Goal: Task Accomplishment & Management: Manage account settings

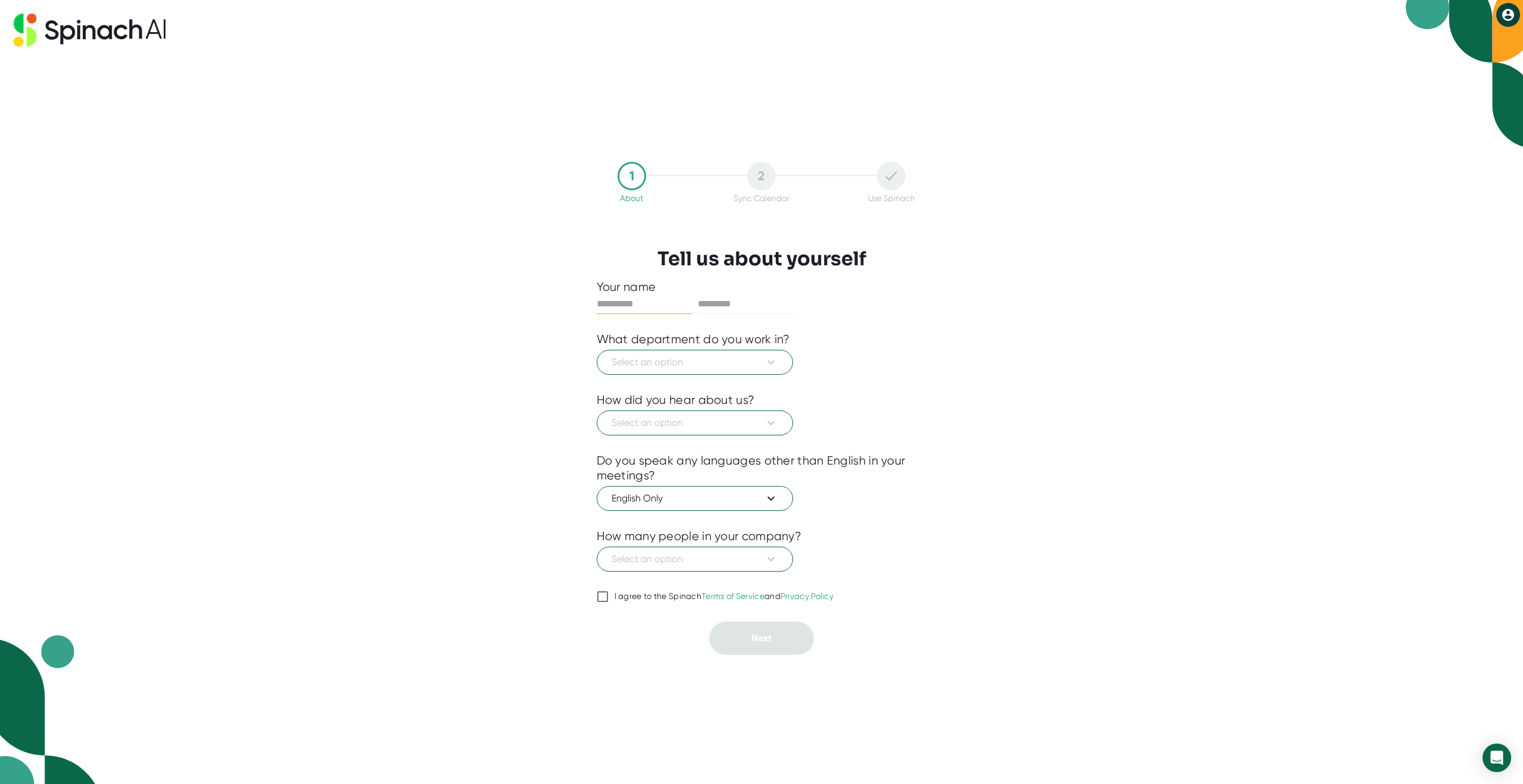
click at [652, 312] on input "text" at bounding box center [645, 304] width 95 height 19
click at [651, 307] on input "text" at bounding box center [645, 304] width 95 height 19
type input "*****"
type input "**********"
click at [694, 365] on span "Select an option" at bounding box center [695, 362] width 167 height 14
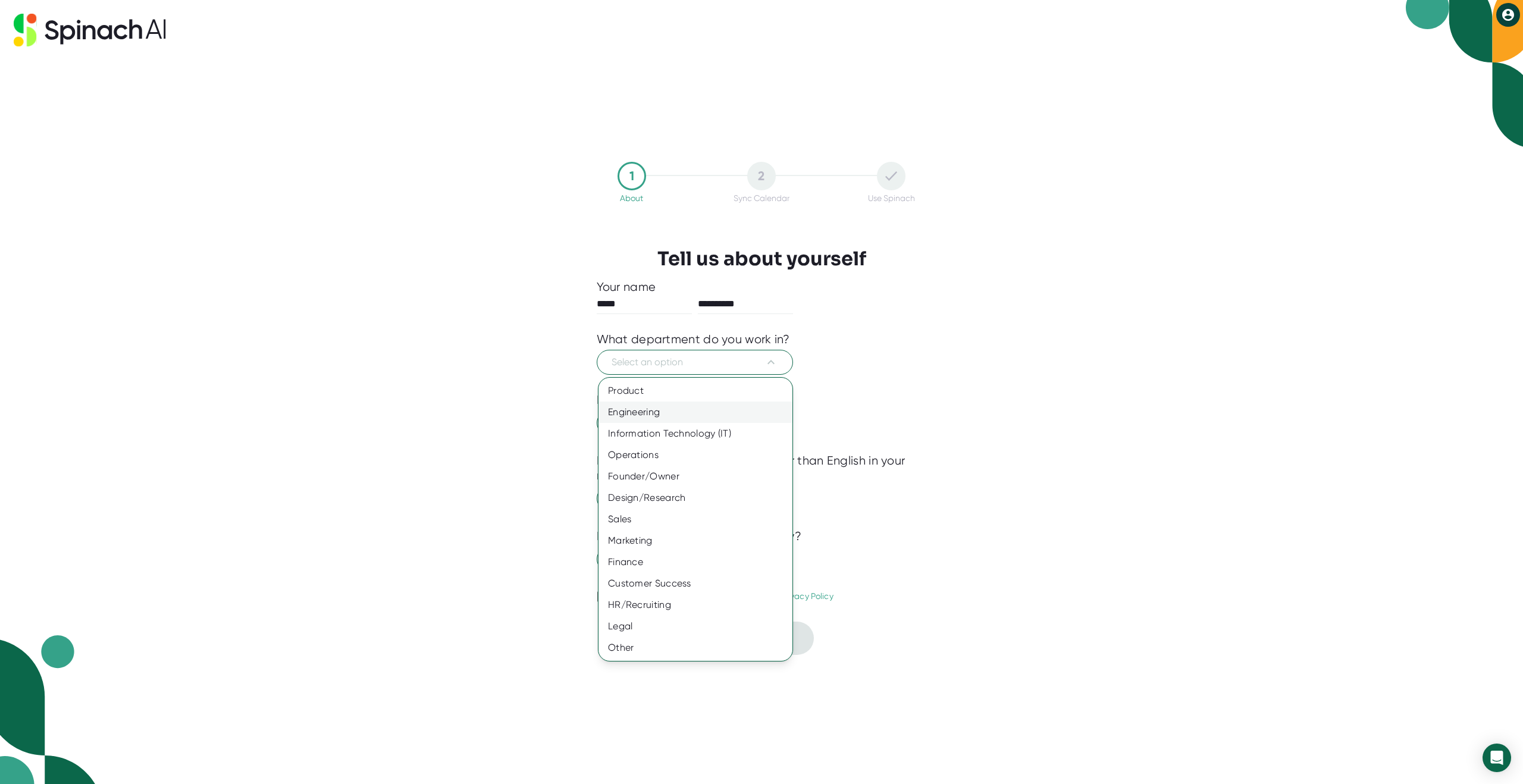
click at [679, 421] on div "Engineering" at bounding box center [695, 412] width 194 height 21
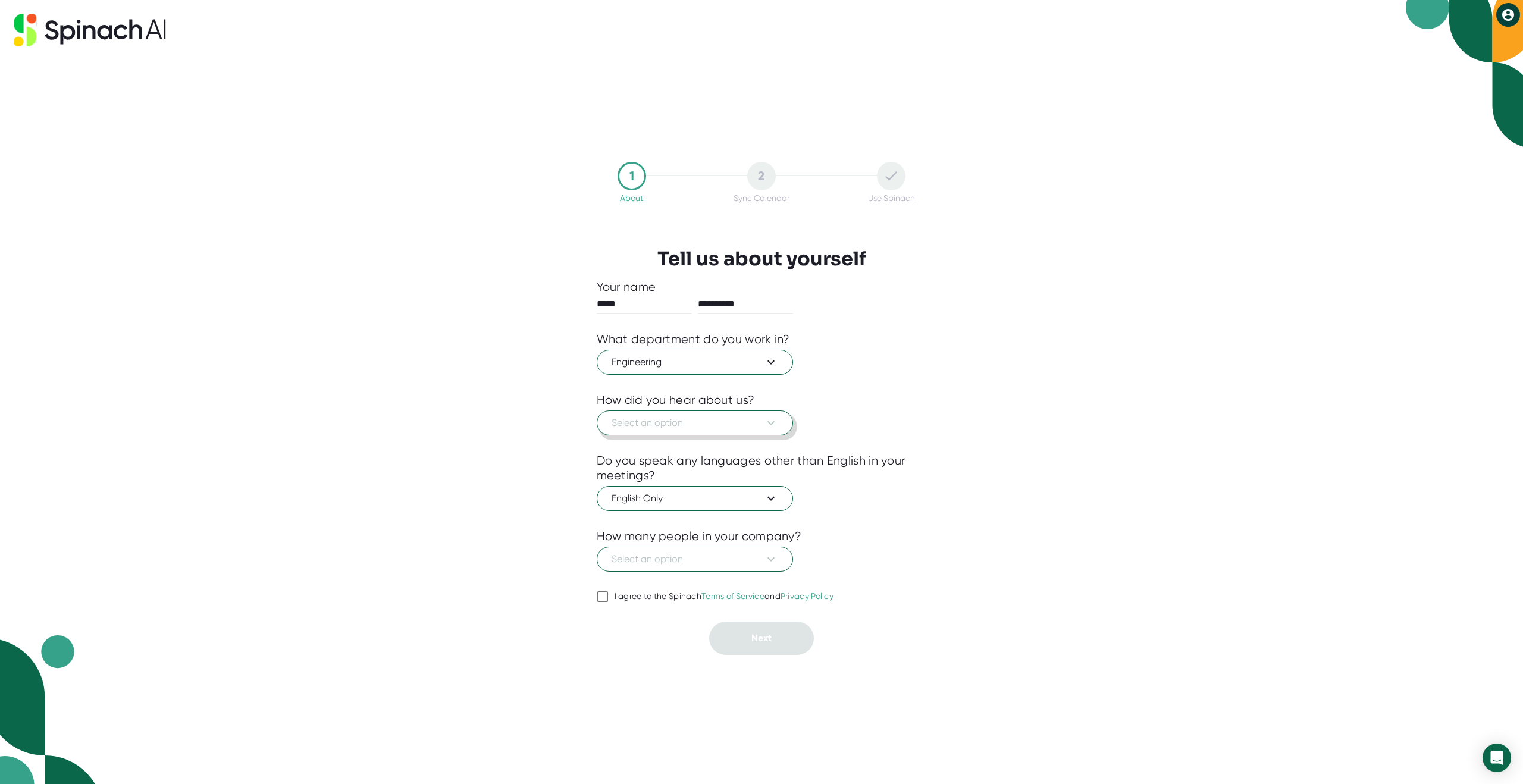
click at [679, 425] on span "Select an option" at bounding box center [695, 423] width 167 height 14
click at [677, 460] on div "Someone recommended" at bounding box center [695, 452] width 194 height 21
click at [679, 506] on button "English Only" at bounding box center [695, 499] width 196 height 25
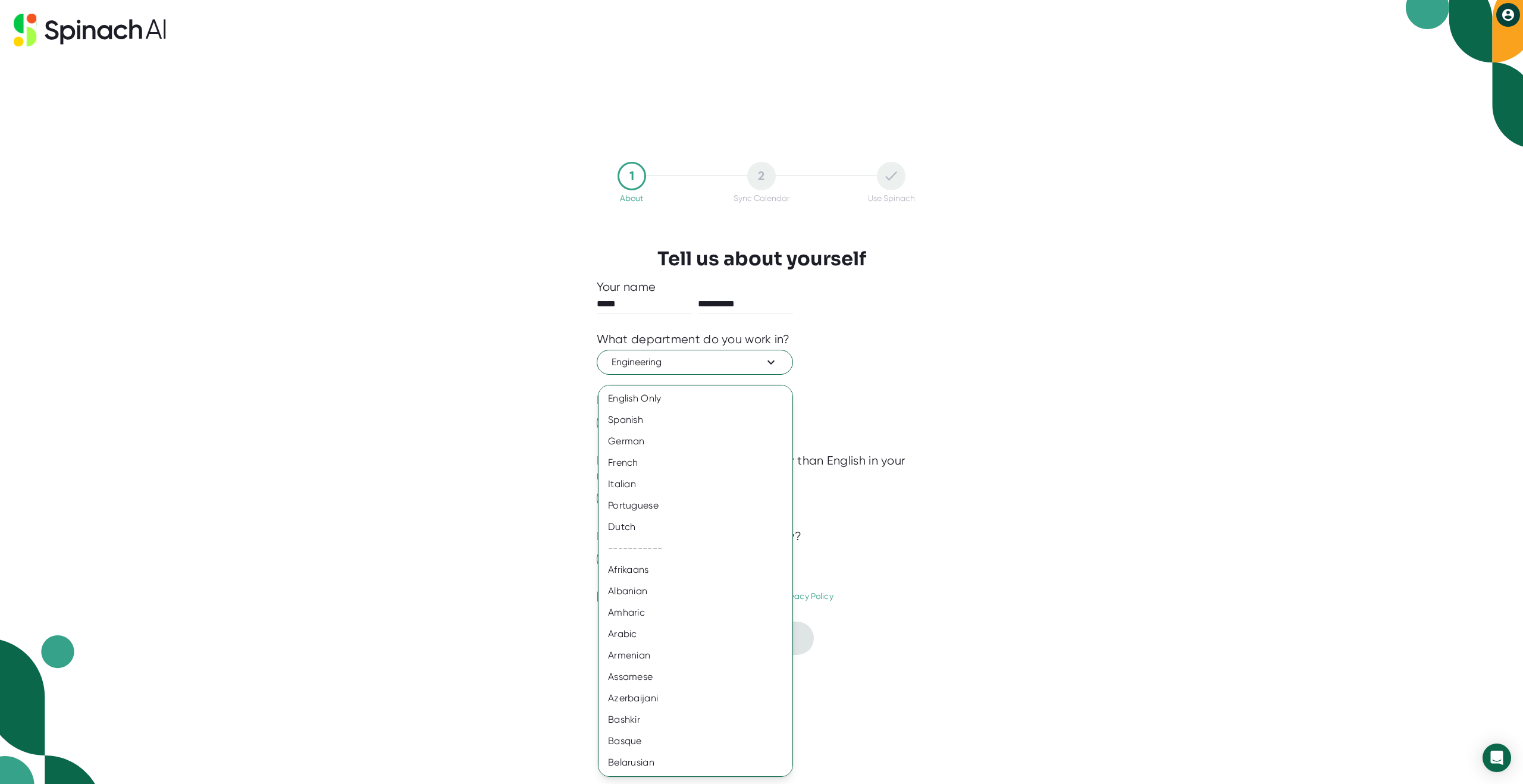
click at [430, 542] on div at bounding box center [762, 392] width 1523 height 784
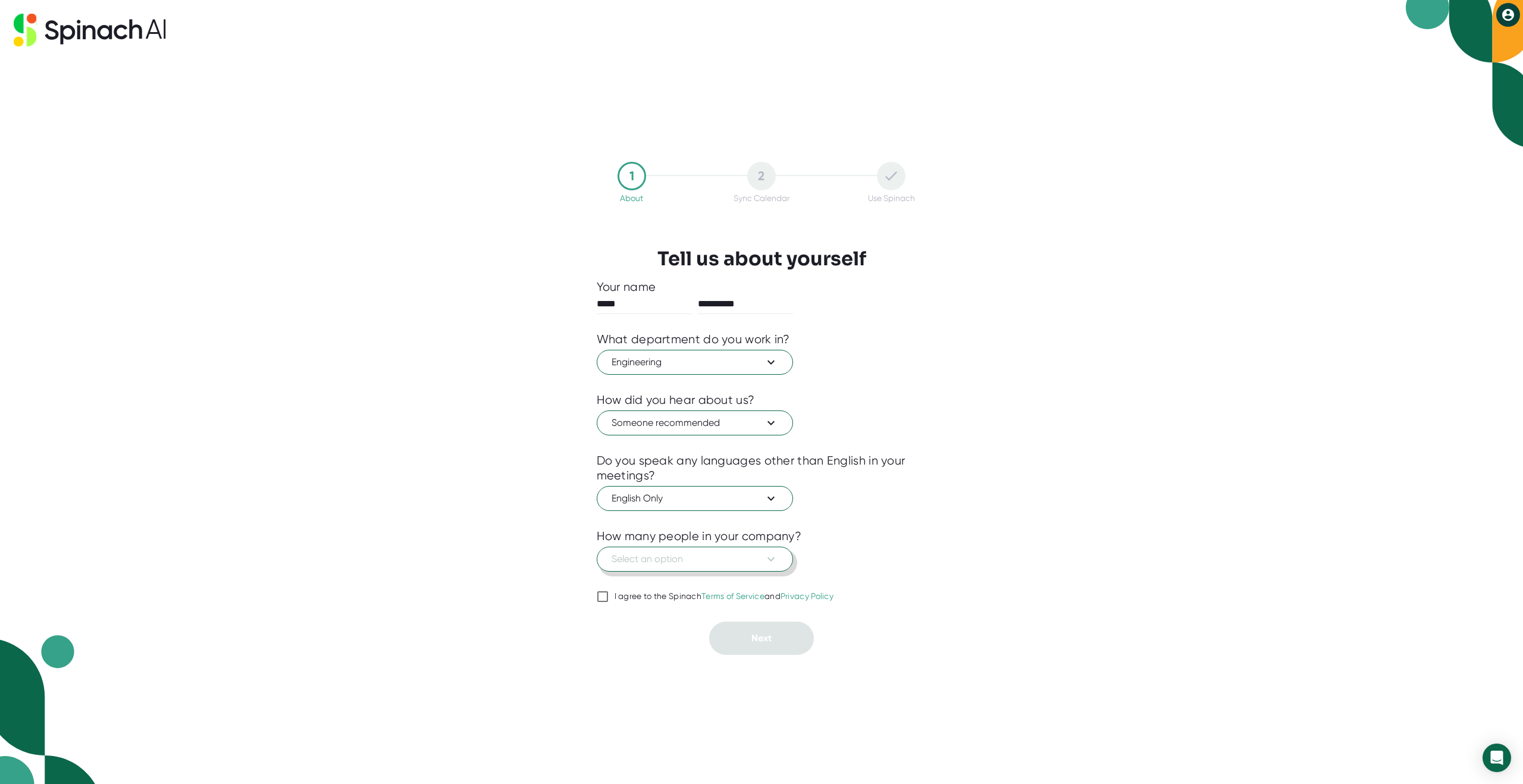
click at [658, 563] on span "Select an option" at bounding box center [695, 559] width 167 height 14
click at [652, 592] on div "1-10" at bounding box center [695, 588] width 194 height 21
drag, startPoint x: 599, startPoint y: 598, endPoint x: 615, endPoint y: 605, distance: 17.5
click at [600, 599] on input "I agree to the Spinach Terms of Service and Privacy Policy" at bounding box center [603, 597] width 12 height 14
checkbox input "true"
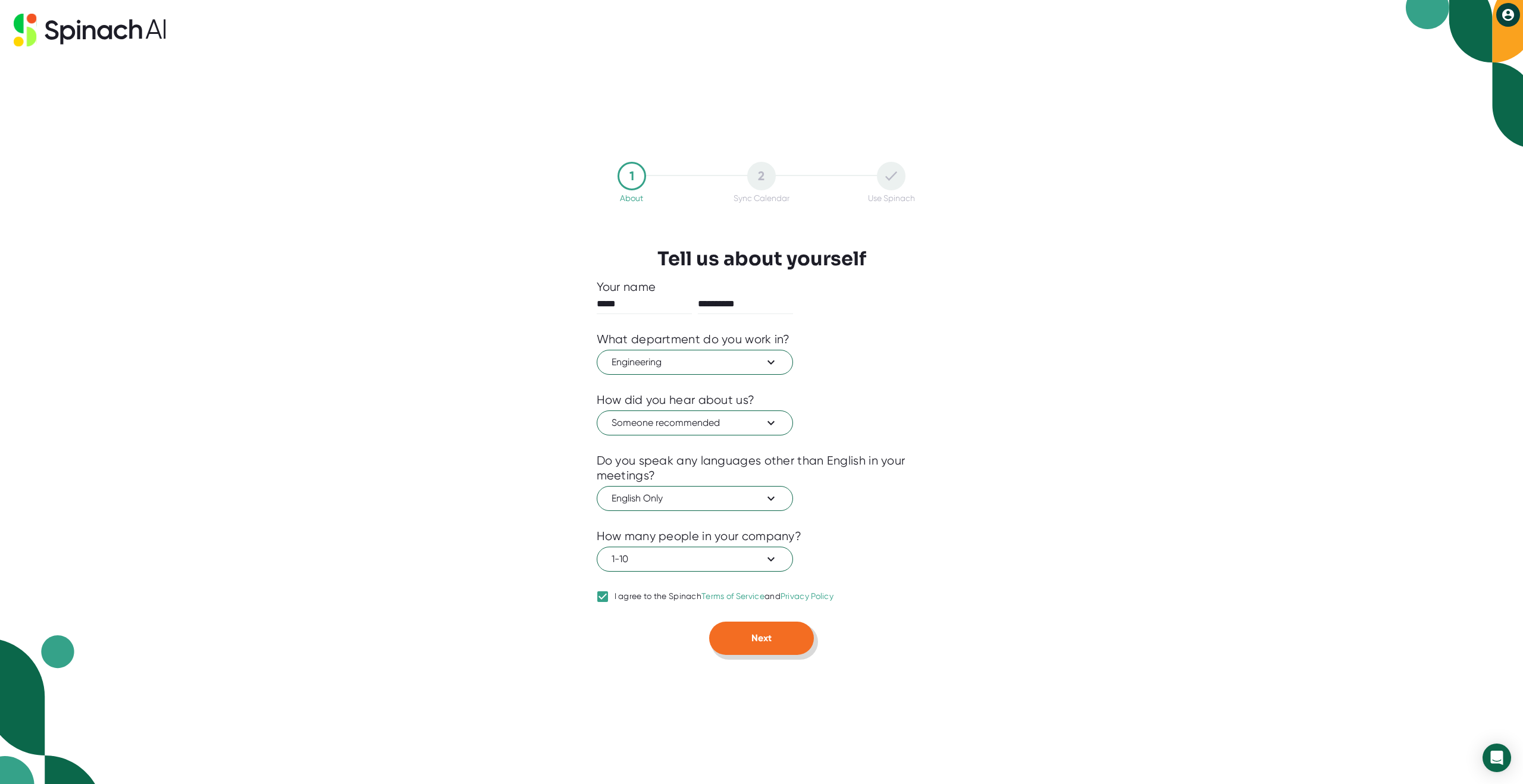
click at [761, 635] on span "Next" at bounding box center [762, 638] width 20 height 11
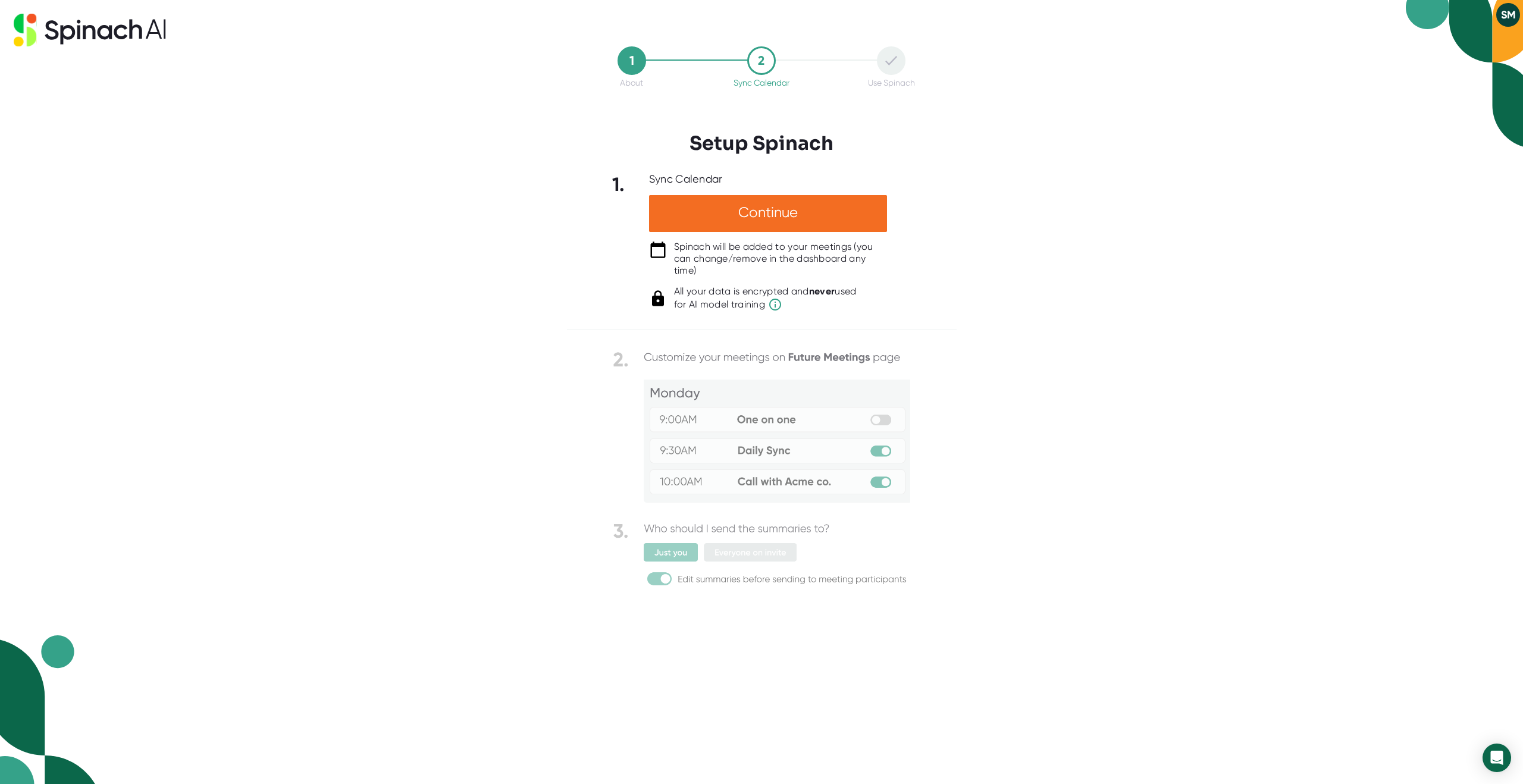
click at [884, 452] on img at bounding box center [762, 469] width 298 height 242
click at [740, 225] on div "Continue" at bounding box center [768, 214] width 238 height 37
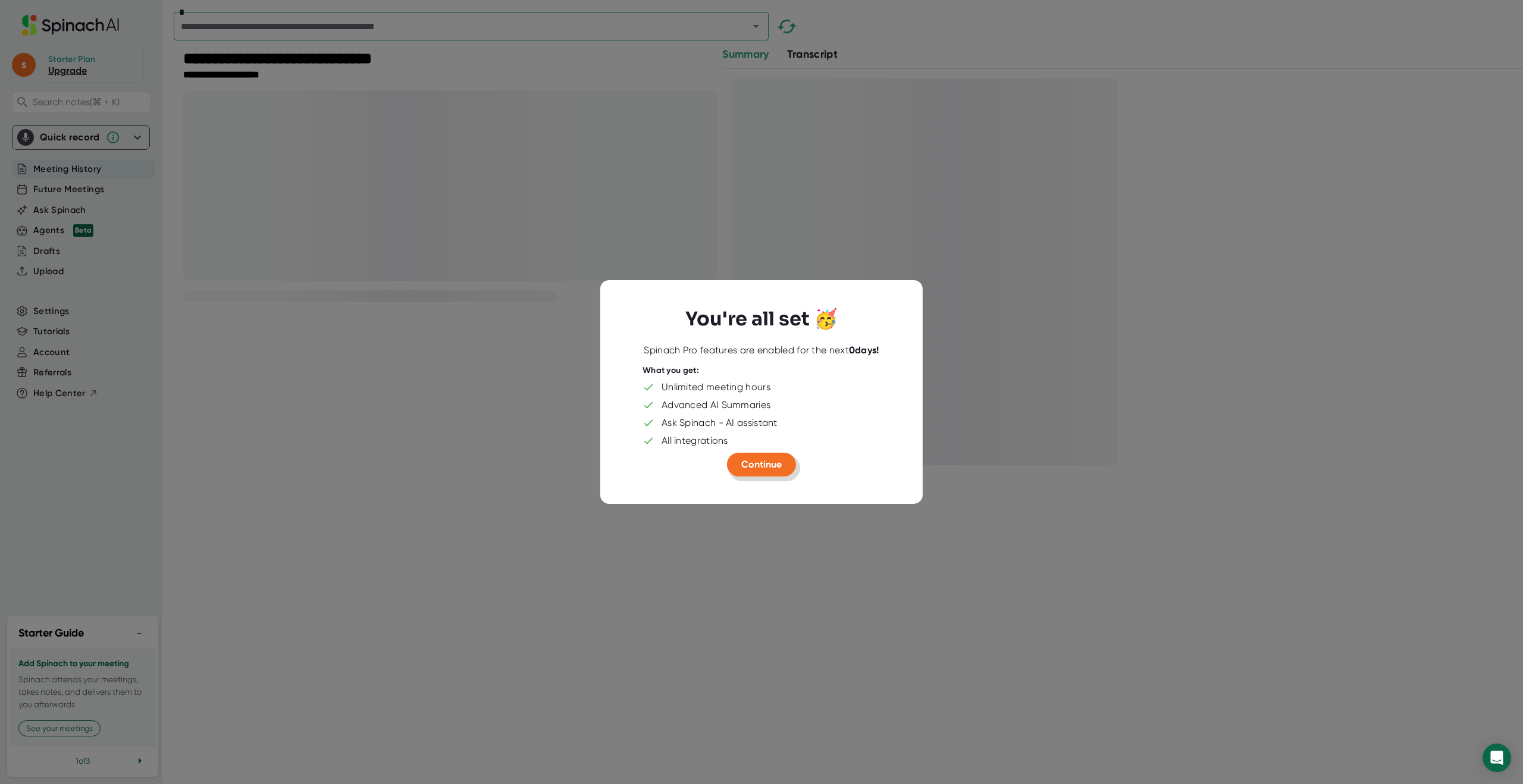
click at [770, 467] on span "Continue" at bounding box center [762, 464] width 41 height 11
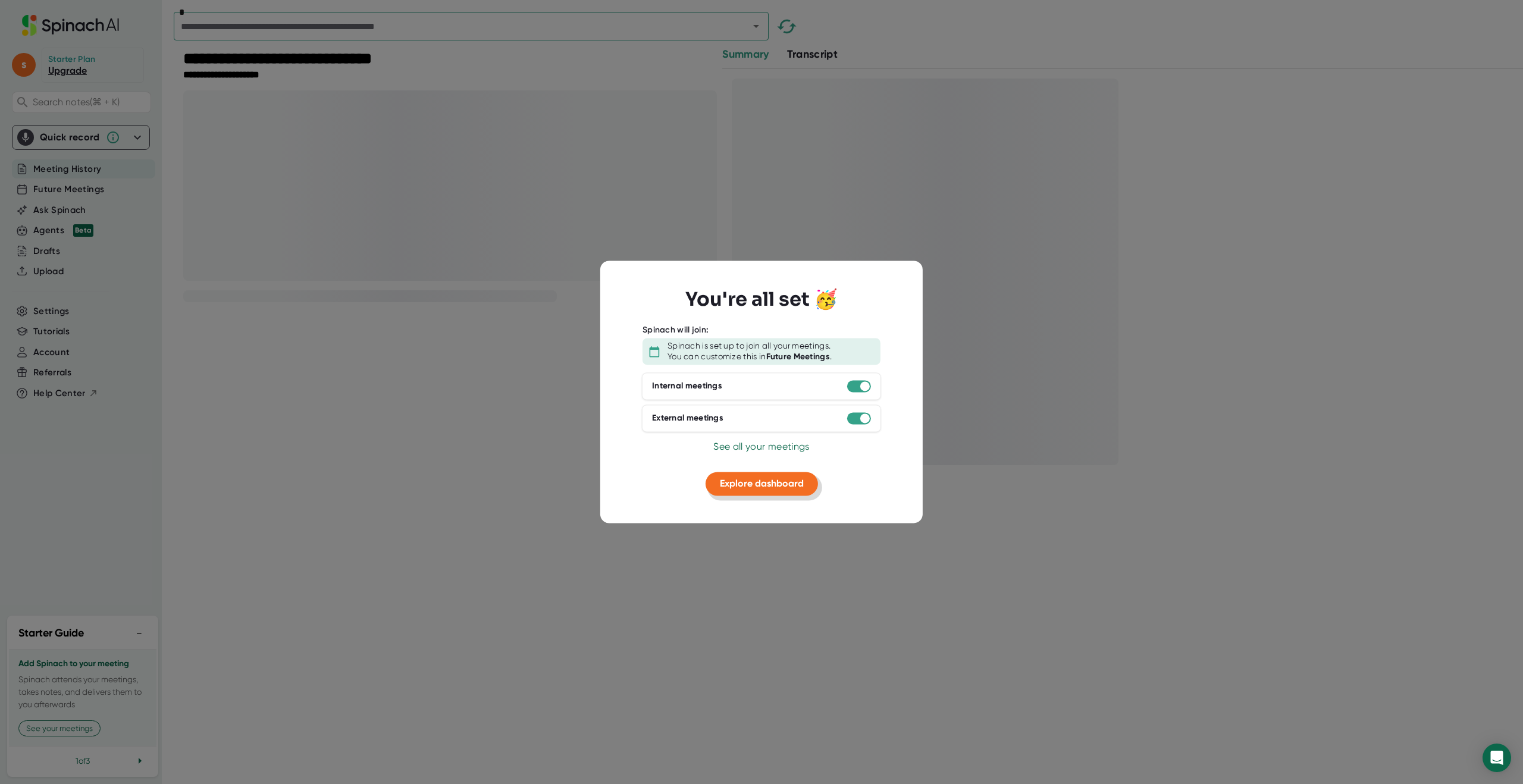
click at [766, 483] on span "Explore dashboard" at bounding box center [762, 483] width 84 height 11
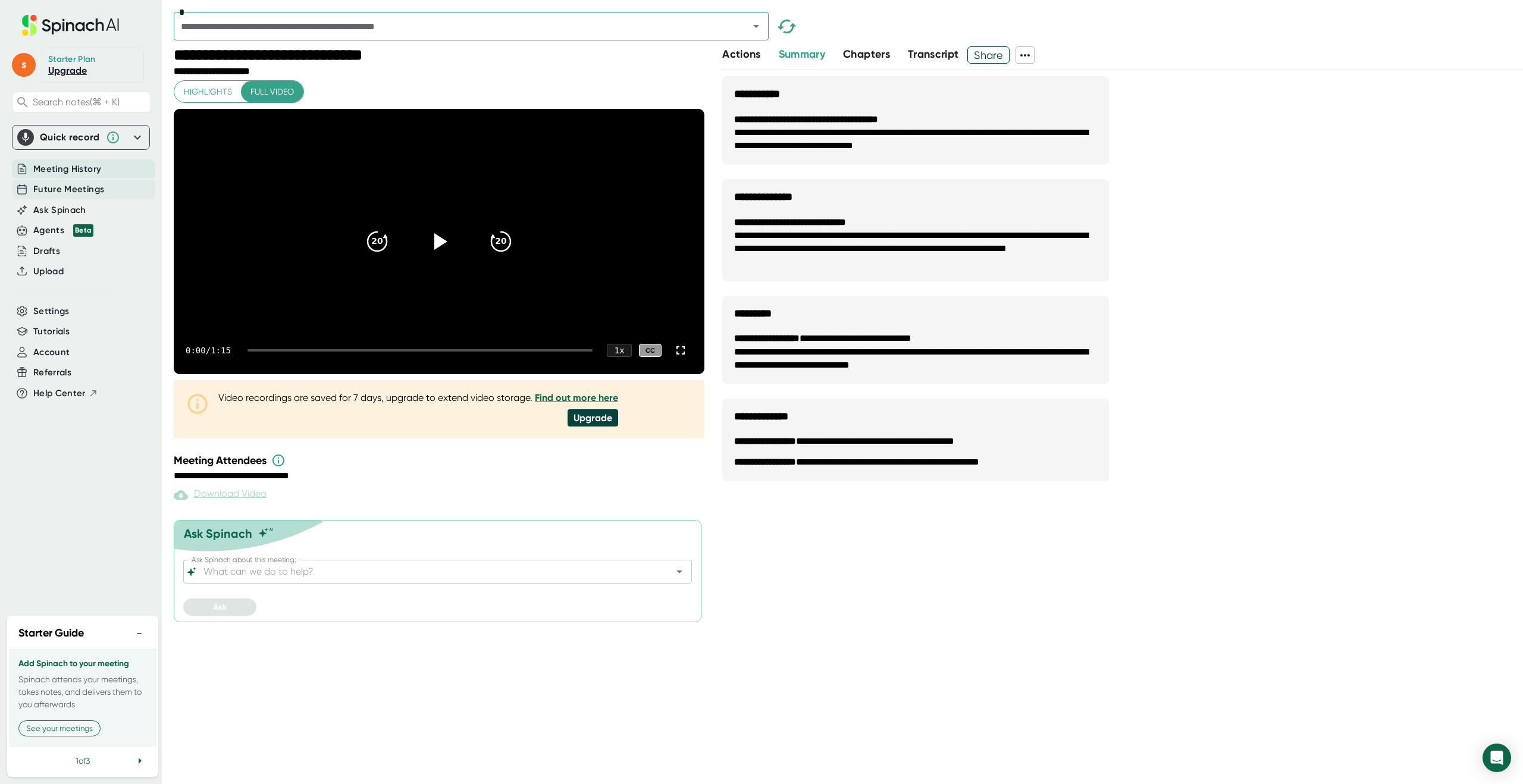
click at [47, 192] on span "Future Meetings" at bounding box center [69, 189] width 71 height 14
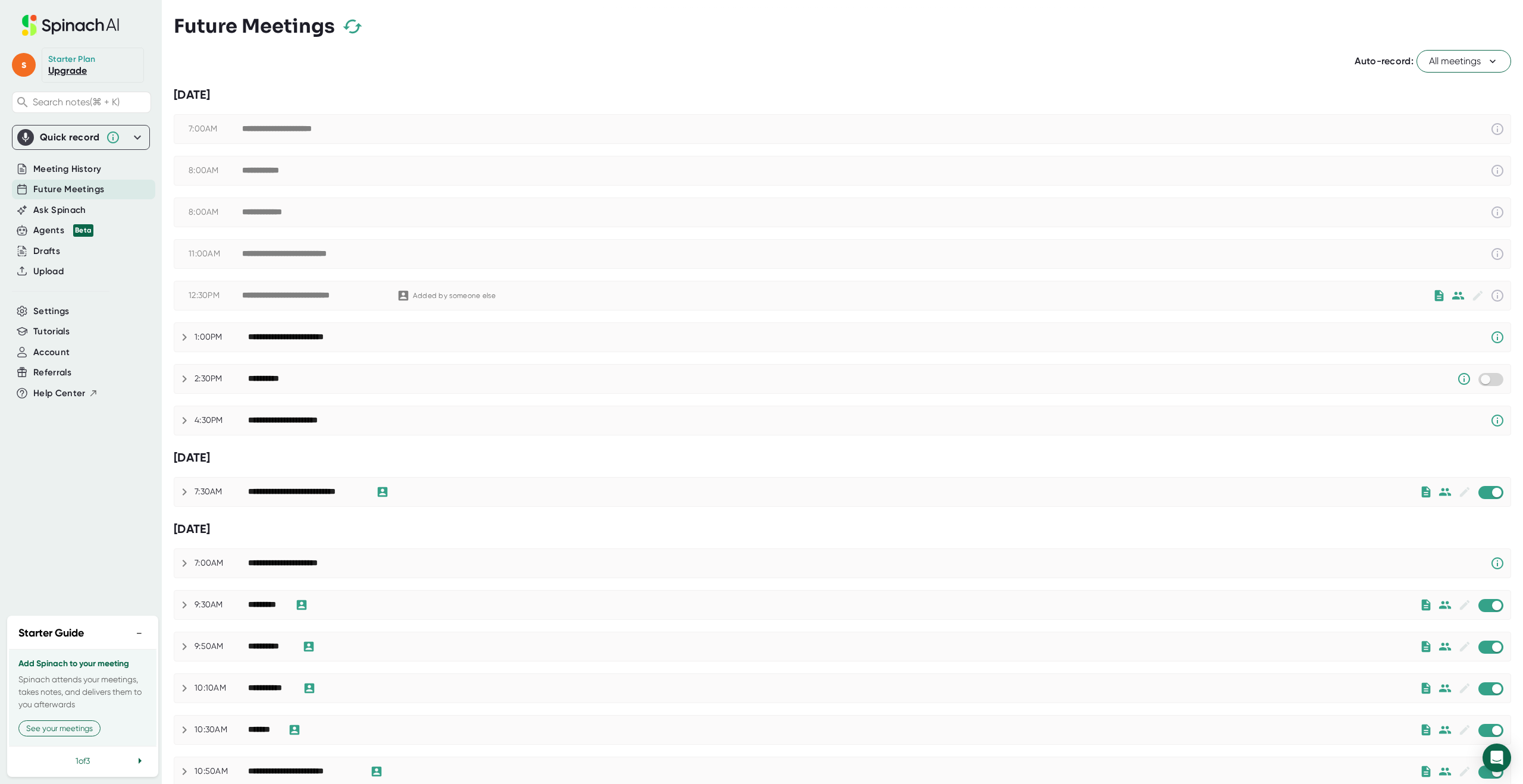
click at [1494, 63] on icon at bounding box center [1493, 61] width 12 height 12
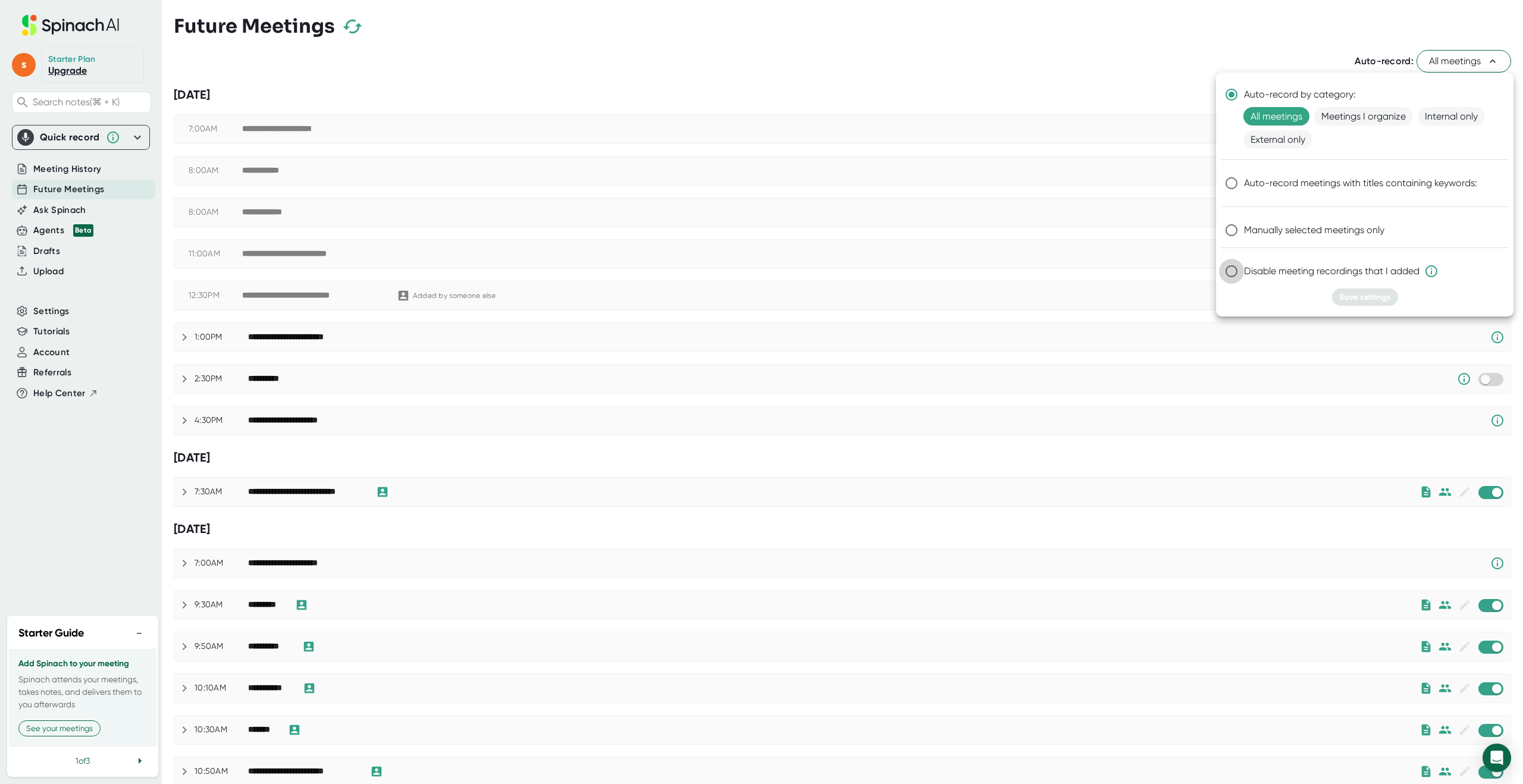
click at [1231, 271] on input "Disable meeting recordings that I added" at bounding box center [1232, 271] width 25 height 25
radio input "true"
click at [1375, 300] on span "Save settings" at bounding box center [1365, 297] width 52 height 10
radio input "true"
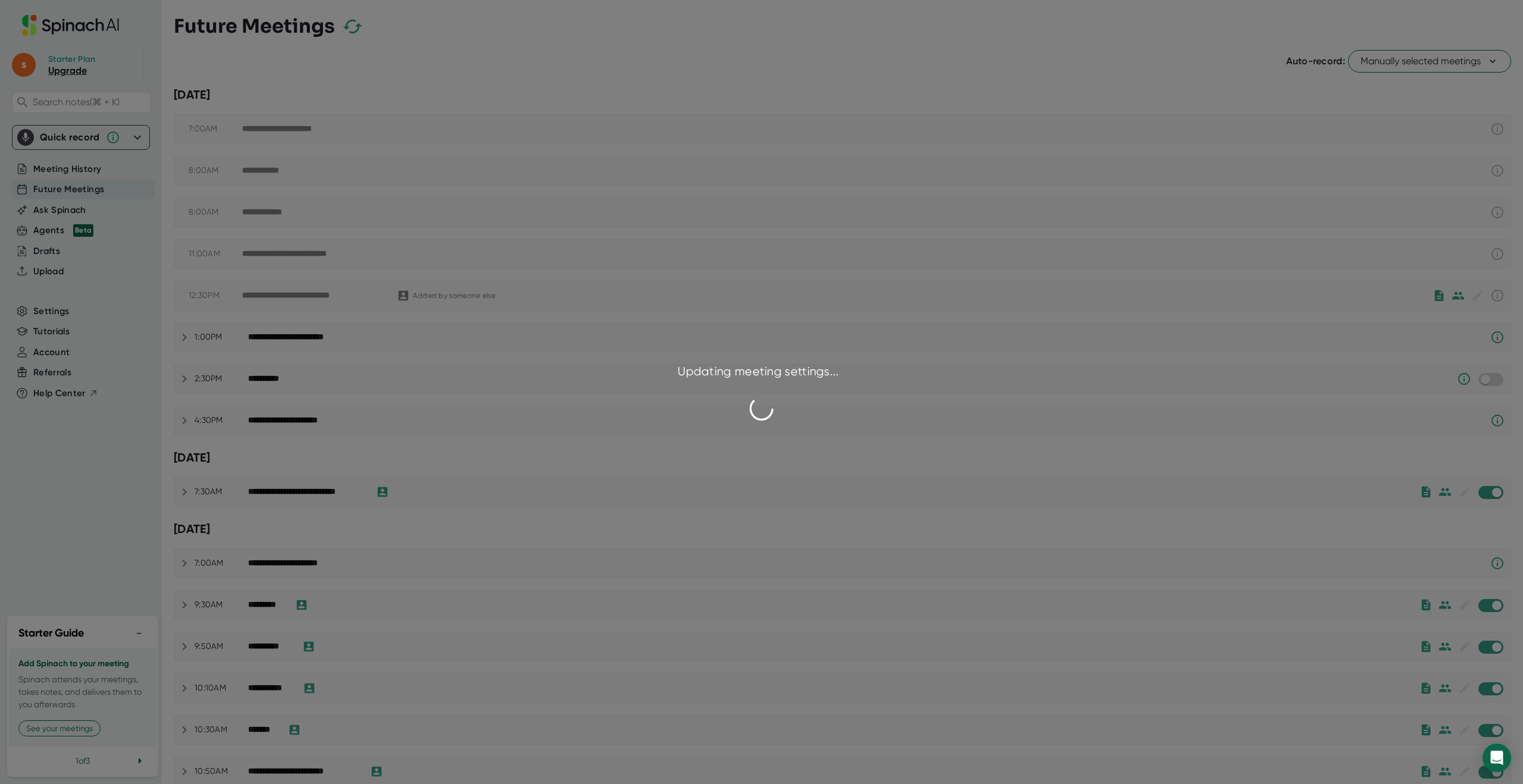
checkbox input "false"
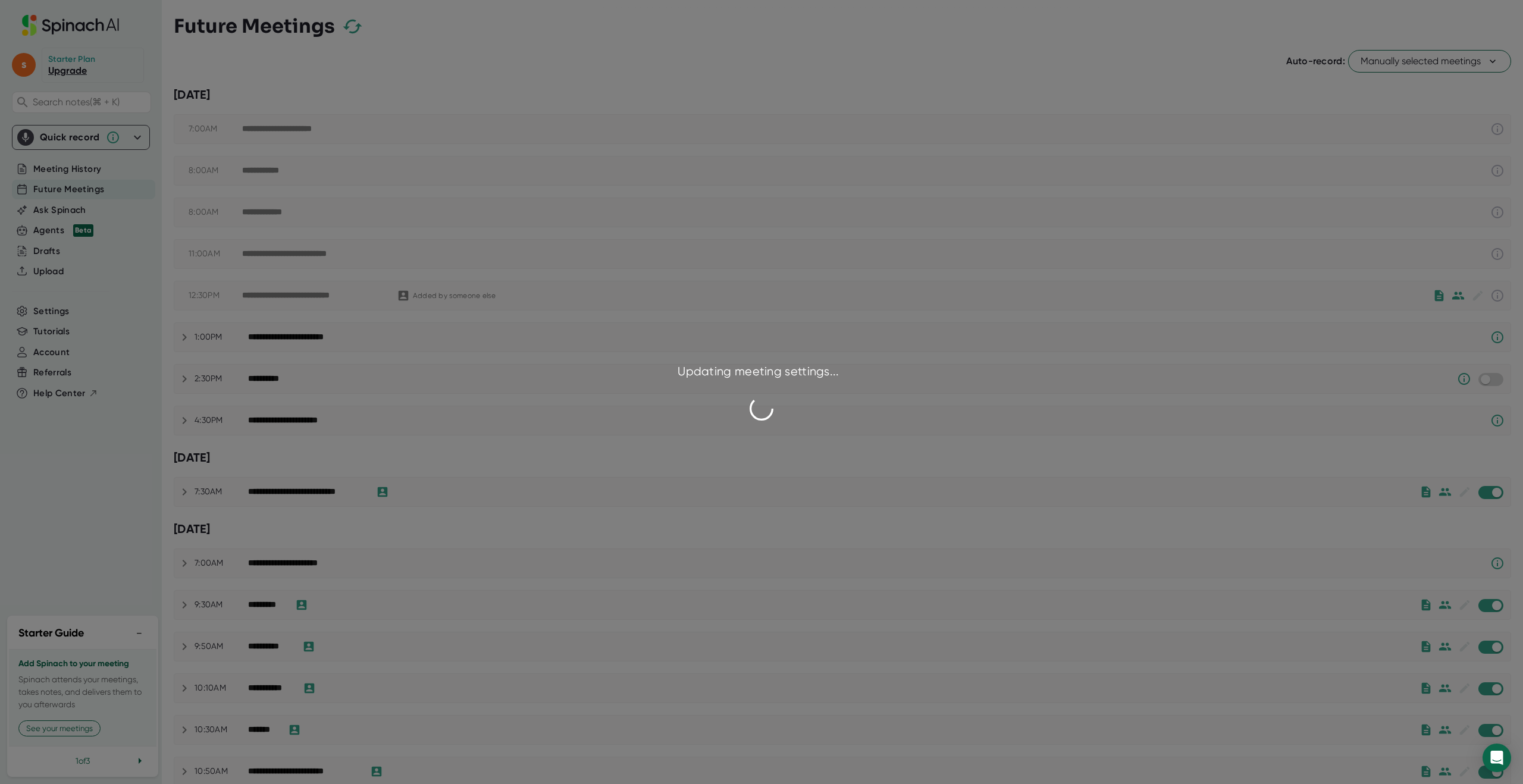
checkbox input "false"
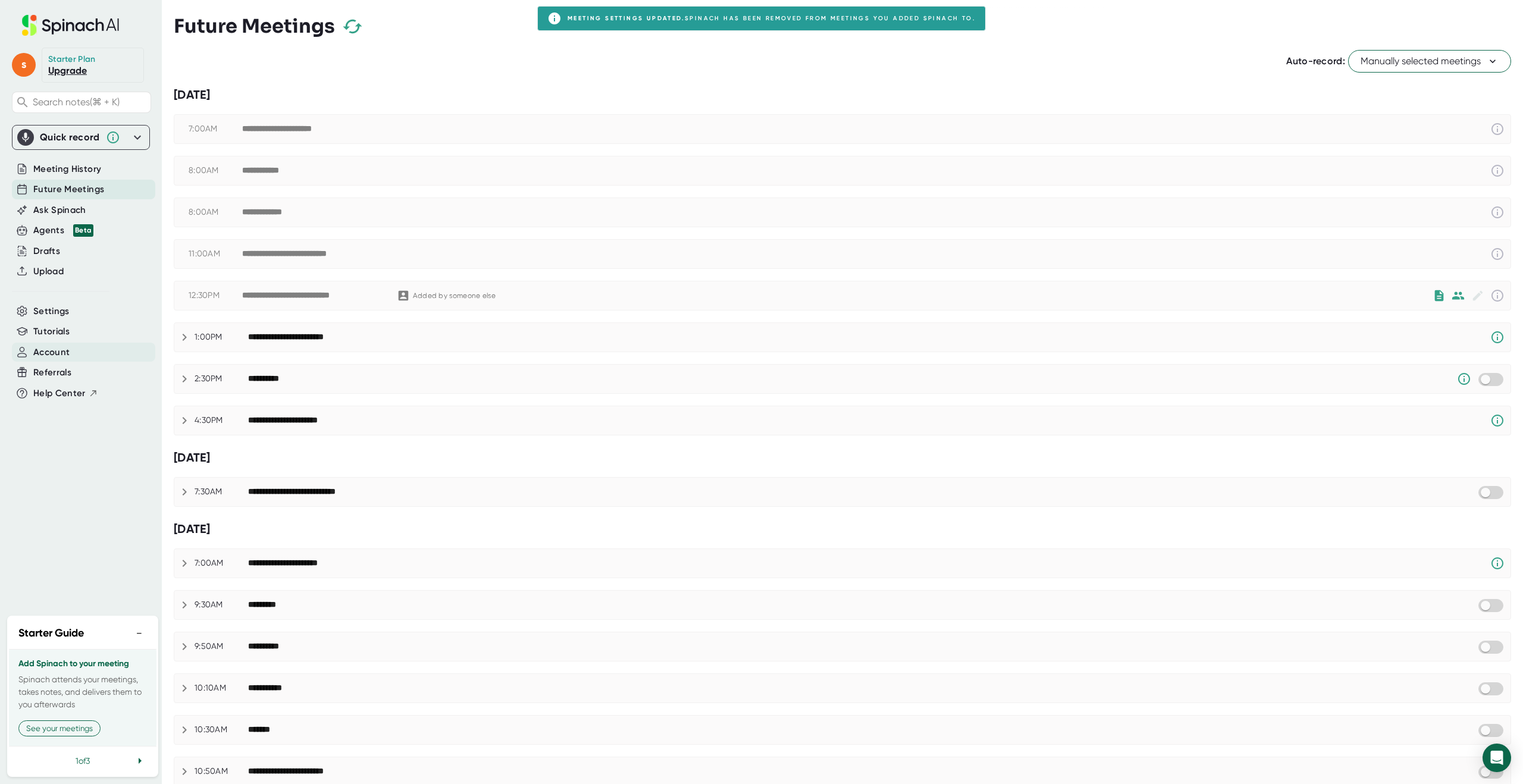
click at [61, 351] on span "Account" at bounding box center [51, 352] width 36 height 14
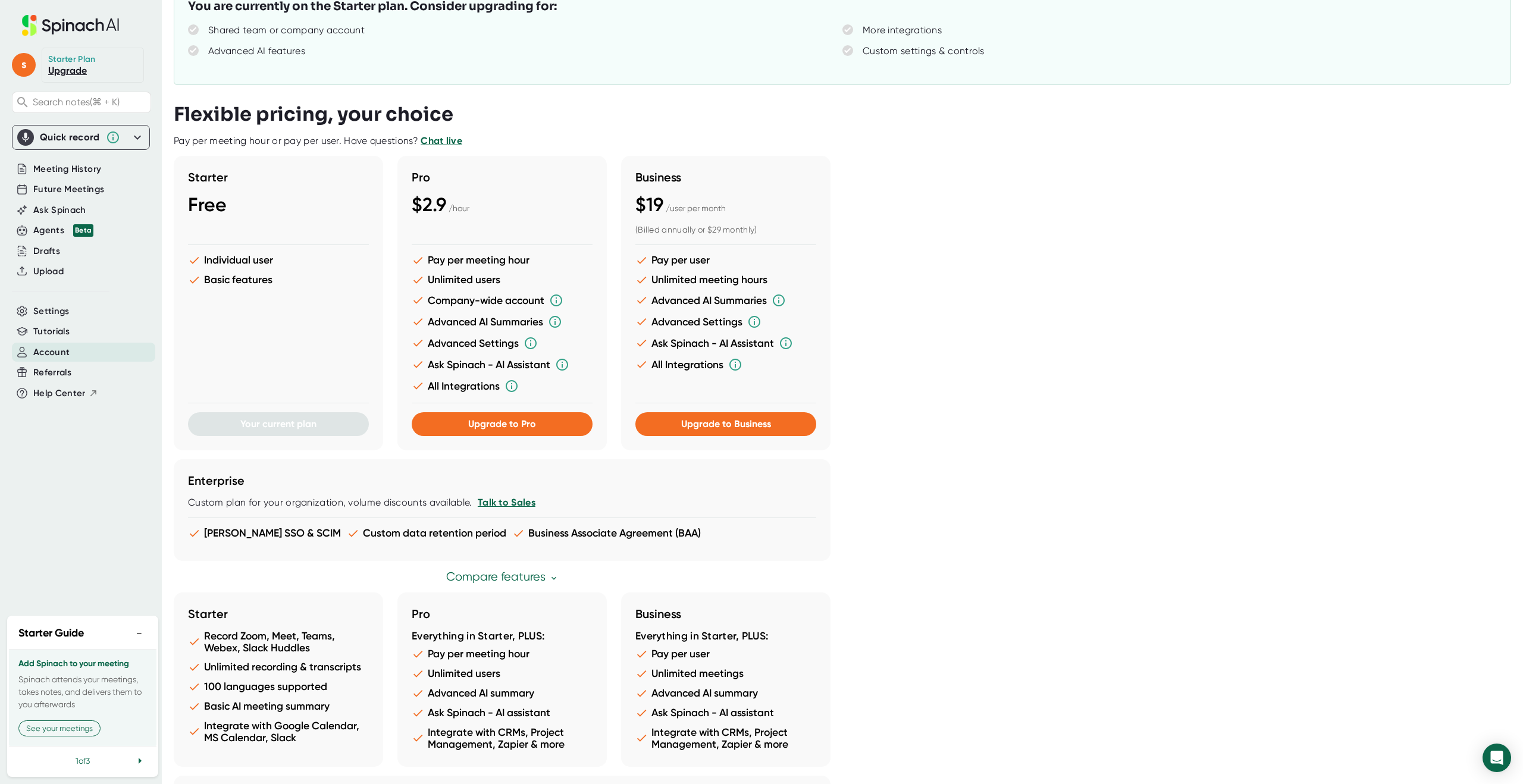
scroll to position [341, 0]
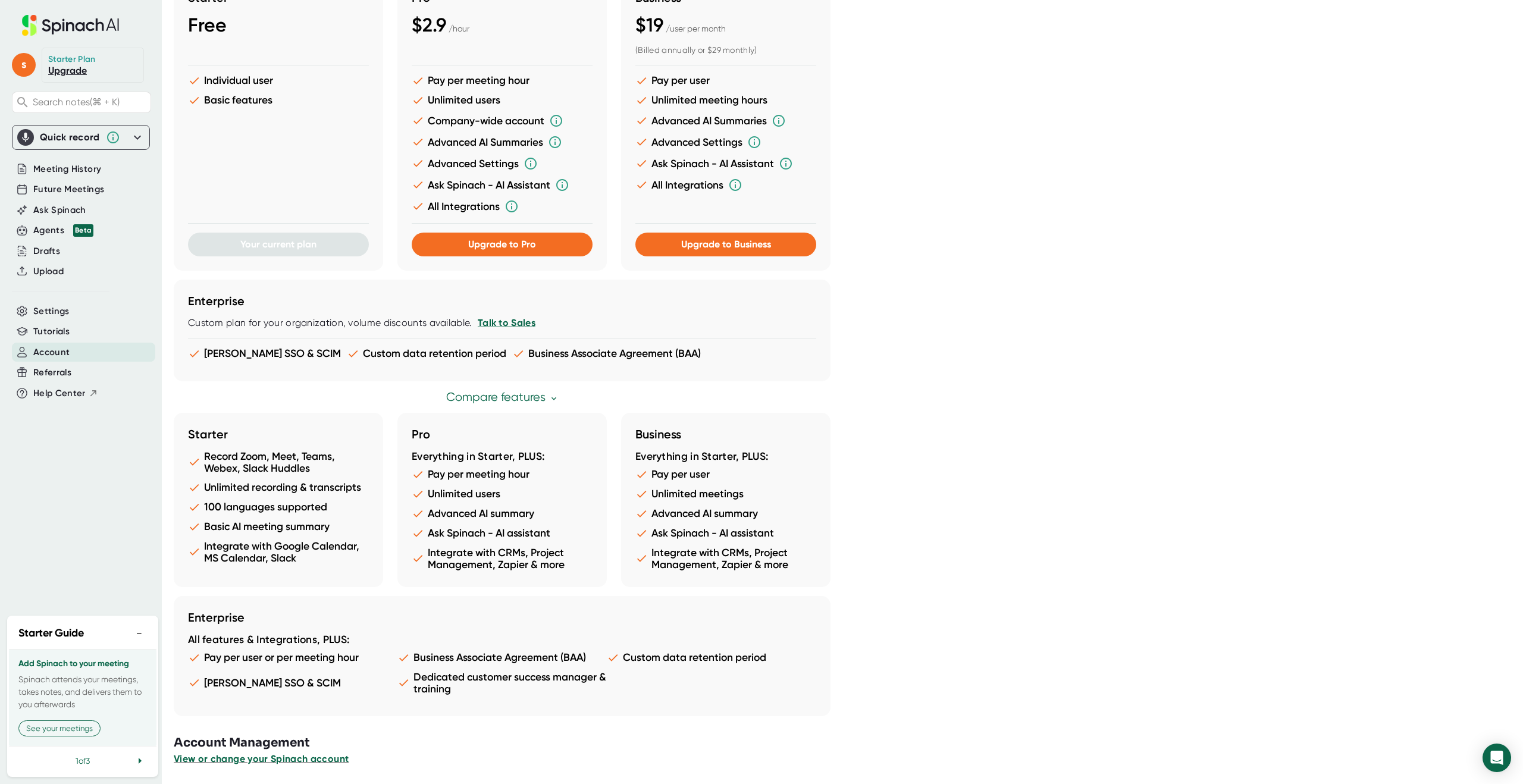
click at [309, 758] on span "View or change your Spinach account" at bounding box center [261, 758] width 175 height 11
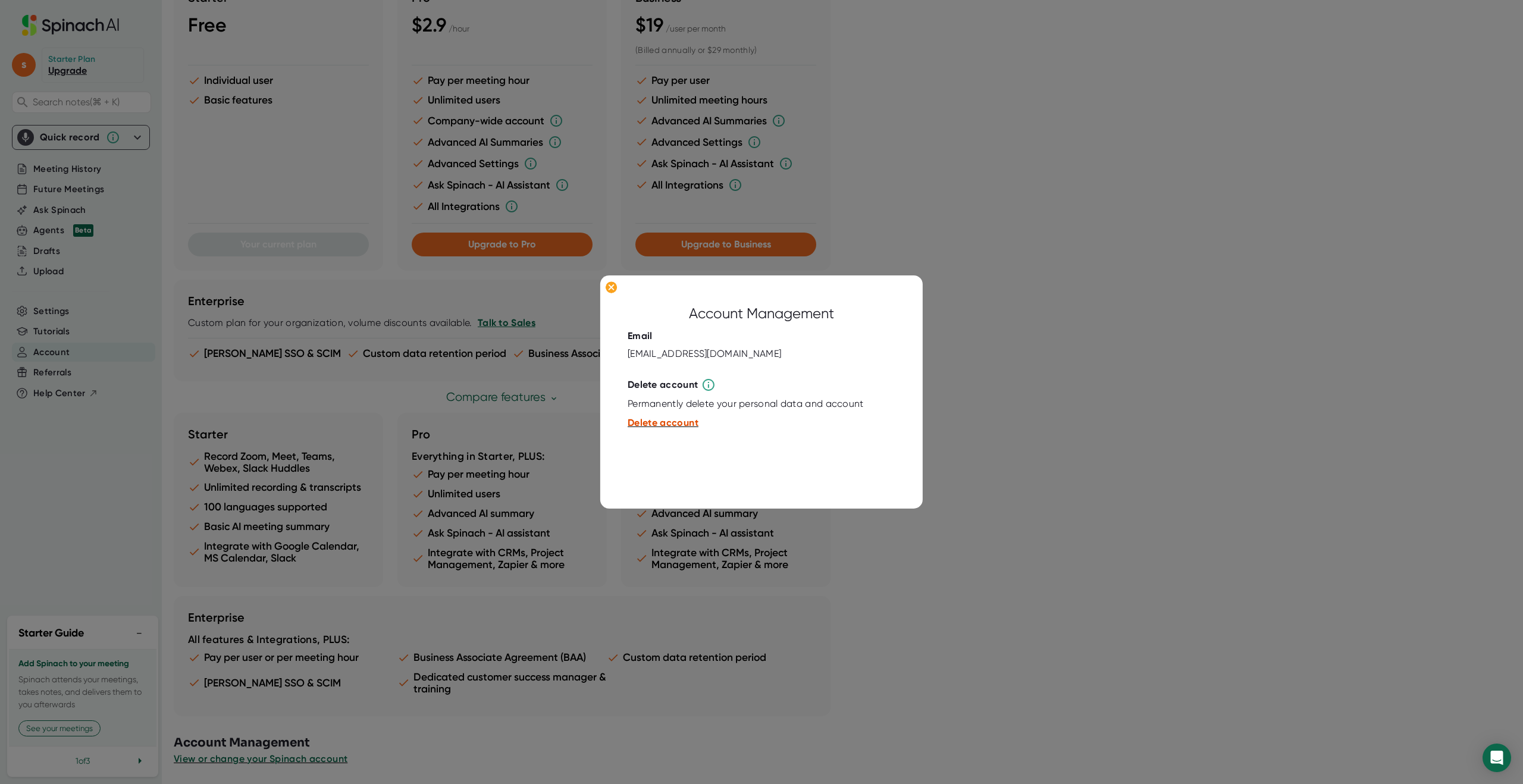
click at [645, 422] on span "Delete account" at bounding box center [663, 422] width 71 height 11
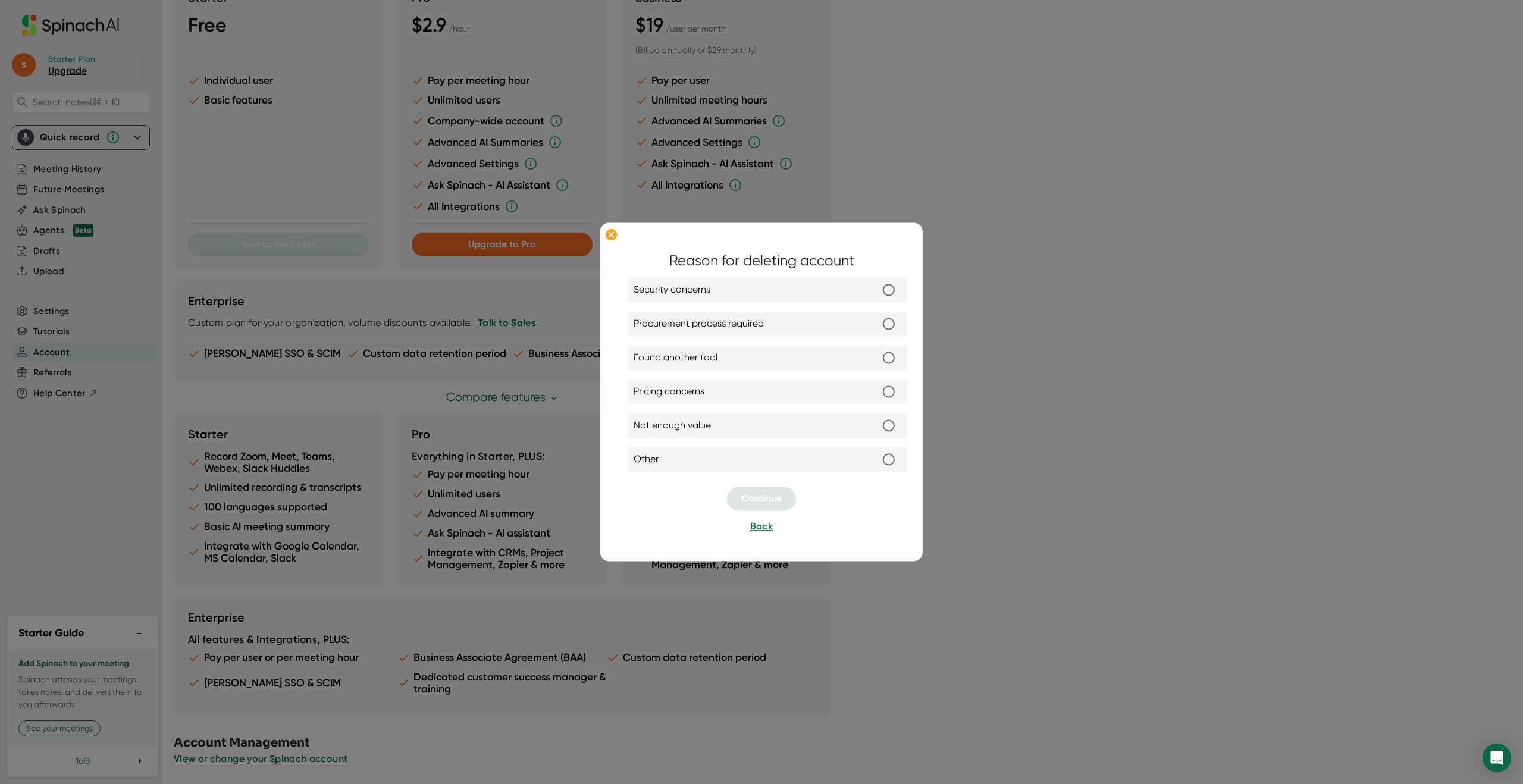
click at [897, 357] on input "Found another tool" at bounding box center [889, 358] width 25 height 25
radio input "true"
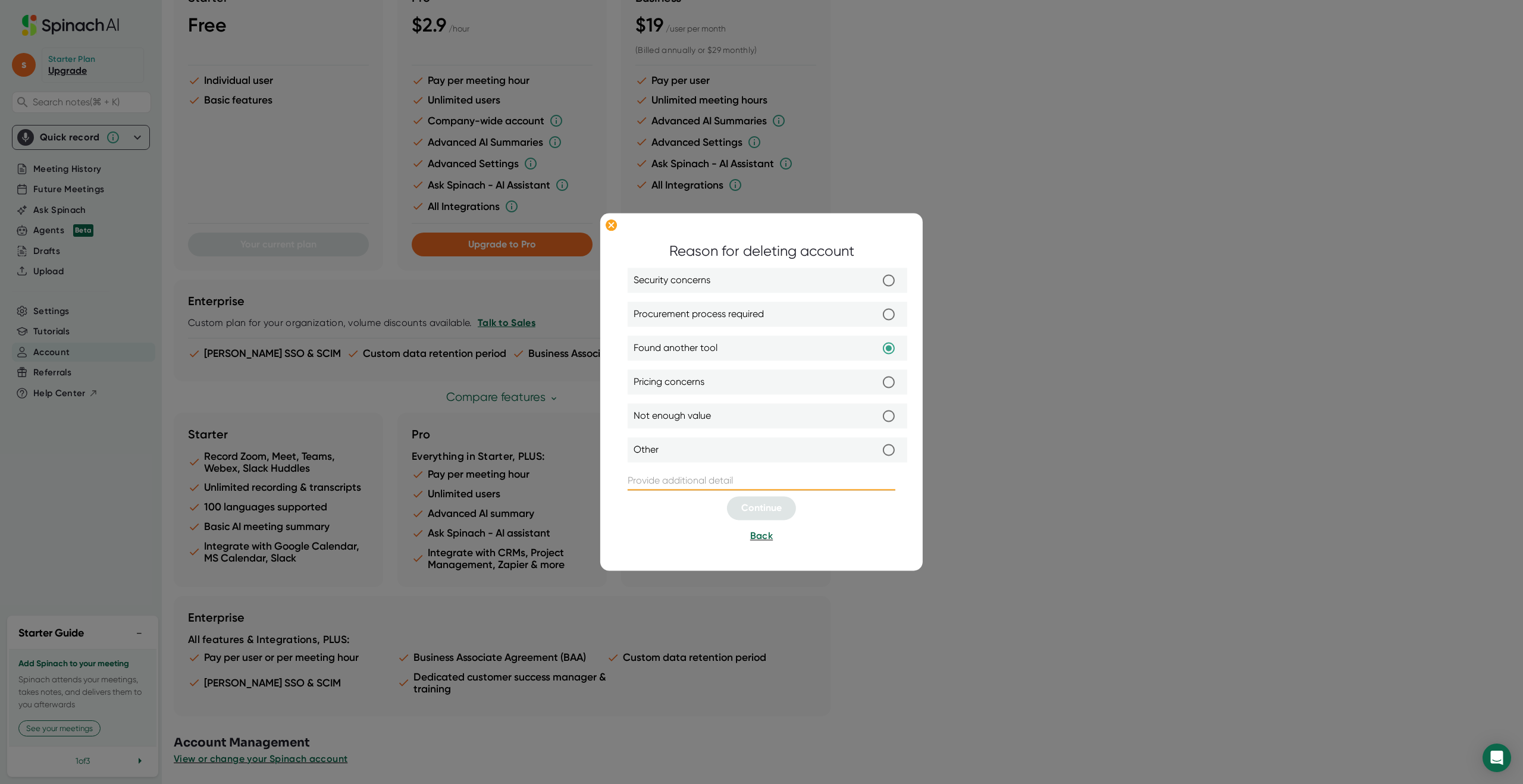
click at [705, 485] on input "text" at bounding box center [762, 481] width 268 height 19
type input "Fellow"
click at [766, 498] on button "Continue" at bounding box center [762, 509] width 69 height 24
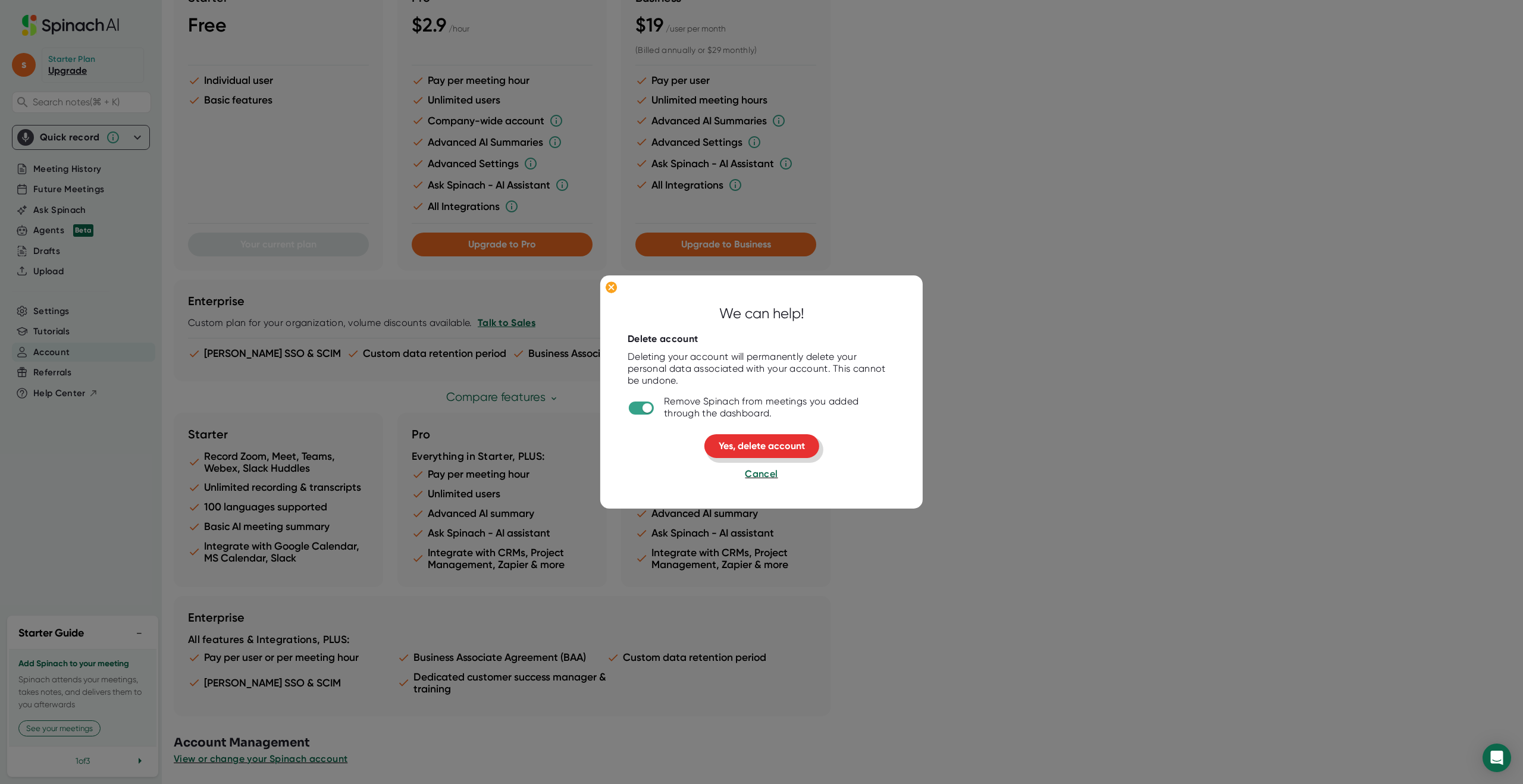
click at [785, 451] on span "Yes, delete account" at bounding box center [762, 446] width 87 height 11
